Goal: Task Accomplishment & Management: Manage account settings

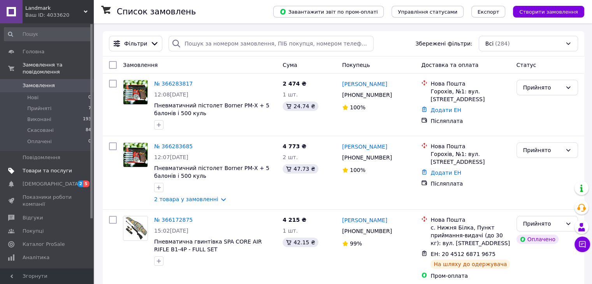
click at [44, 167] on span "Товари та послуги" at bounding box center [47, 170] width 49 height 7
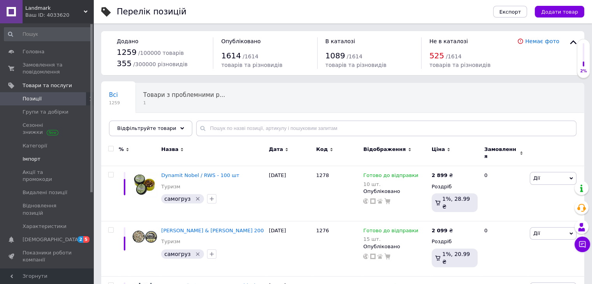
click at [48, 159] on span "Імпорт" at bounding box center [47, 159] width 49 height 7
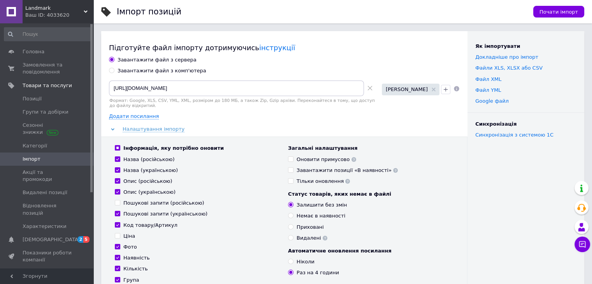
click at [290, 167] on input "Завантажити позиції «В наявності»" at bounding box center [290, 169] width 5 height 5
checkbox input "true"
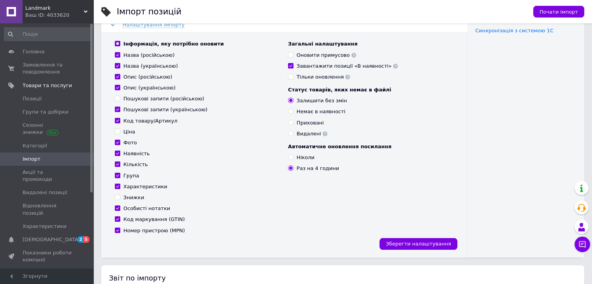
scroll to position [234, 0]
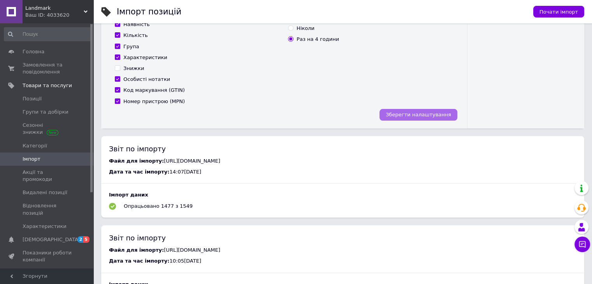
click at [441, 112] on span "Зберегти налаштування" at bounding box center [418, 115] width 65 height 6
